Goal: Transaction & Acquisition: Purchase product/service

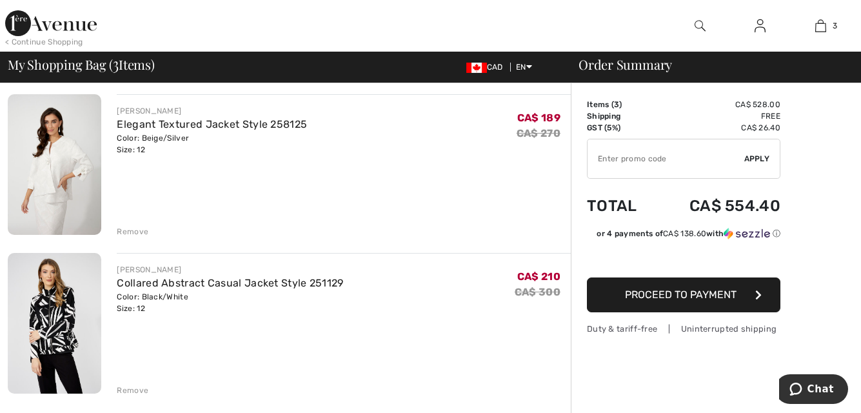
scroll to position [258, 0]
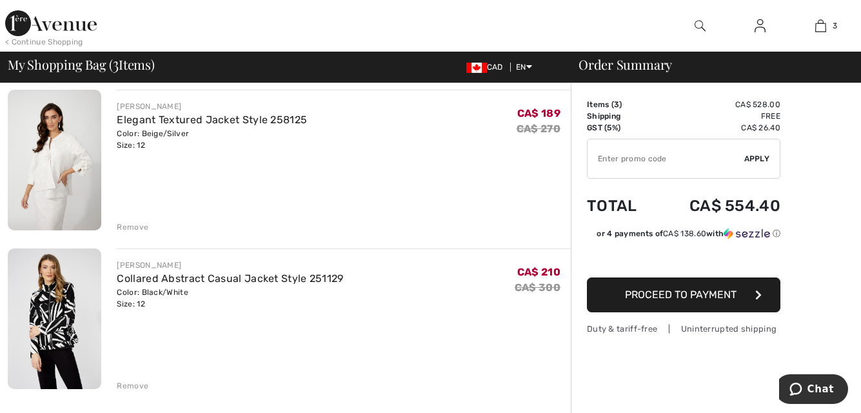
click at [46, 137] on img at bounding box center [55, 160] width 94 height 141
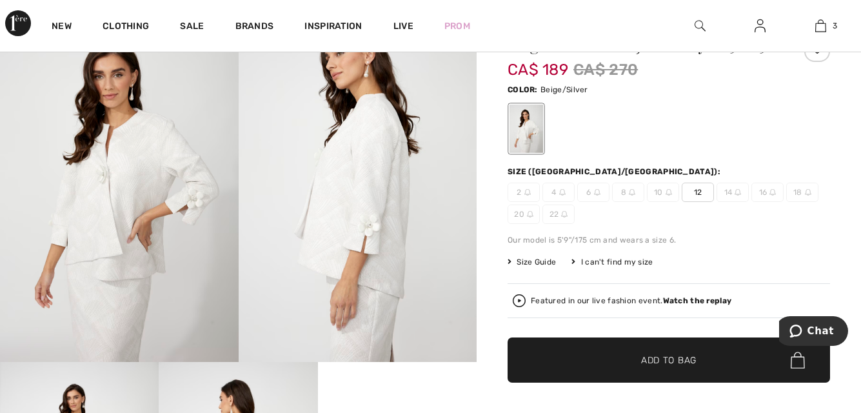
scroll to position [129, 0]
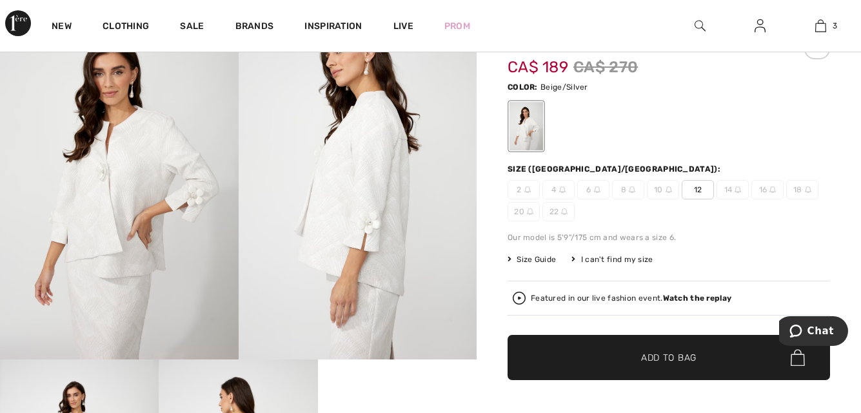
click at [522, 133] on div at bounding box center [526, 127] width 34 height 48
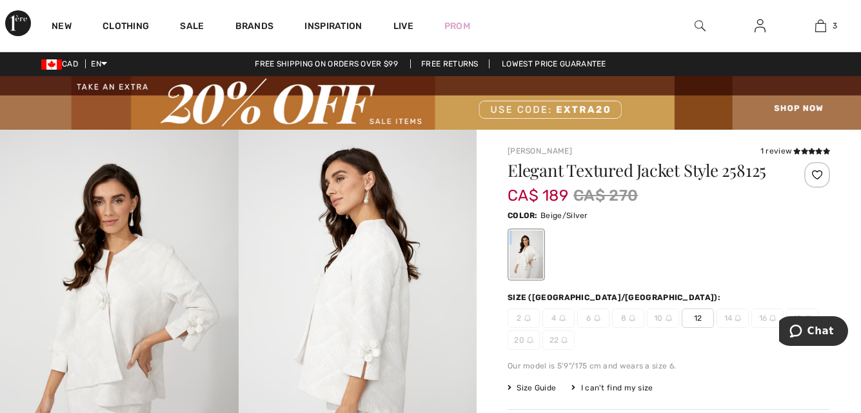
scroll to position [0, 0]
